Goal: Task Accomplishment & Management: Use online tool/utility

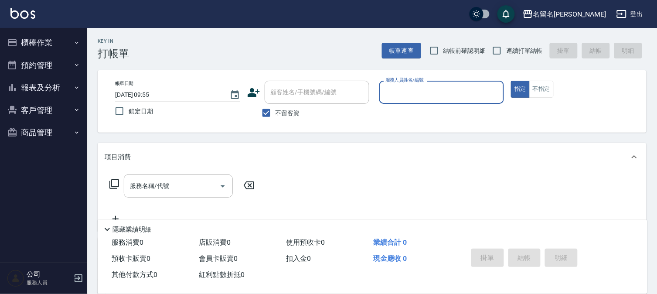
type input "7"
type button "true"
type input "陳怡伶-7"
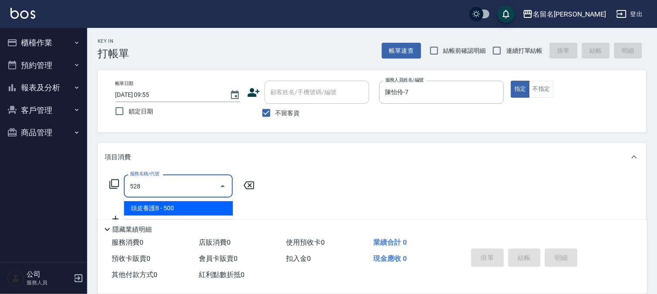
type input "頭皮養護B(528)"
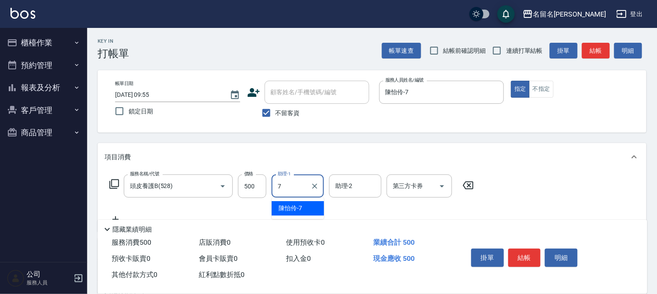
type input "陳怡伶-7"
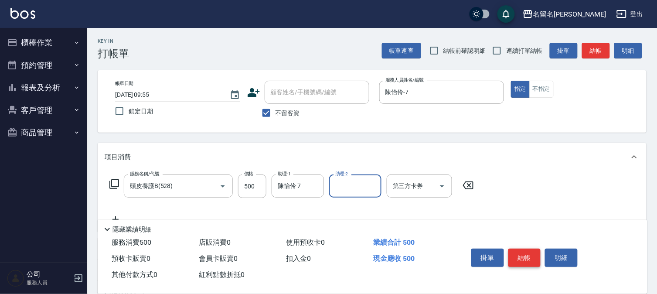
click at [528, 248] on button "結帳" at bounding box center [524, 257] width 33 height 18
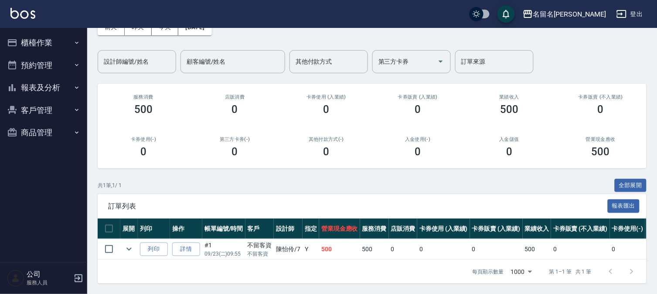
scroll to position [58, 0]
click at [40, 41] on button "櫃檯作業" at bounding box center [43, 42] width 80 height 23
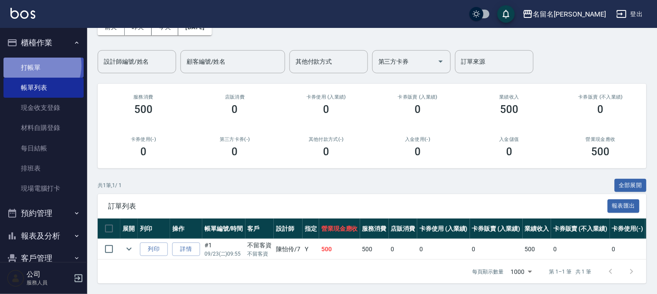
click at [40, 65] on link "打帳單" at bounding box center [43, 68] width 80 height 20
